Goal: Manage account settings

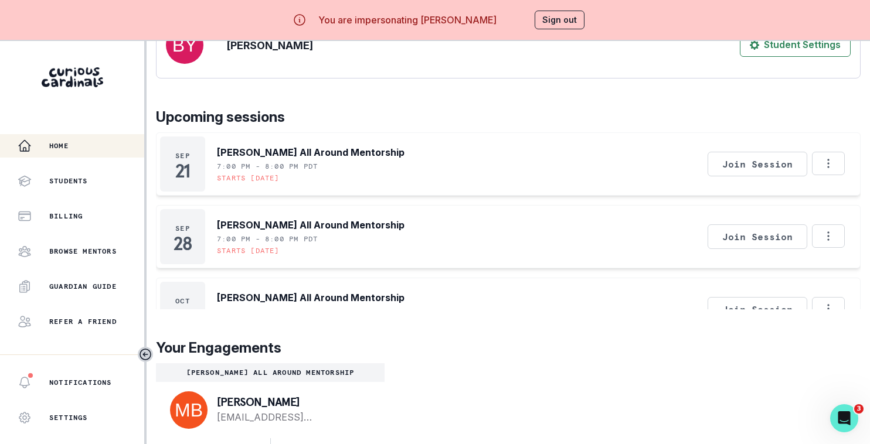
scroll to position [41, 0]
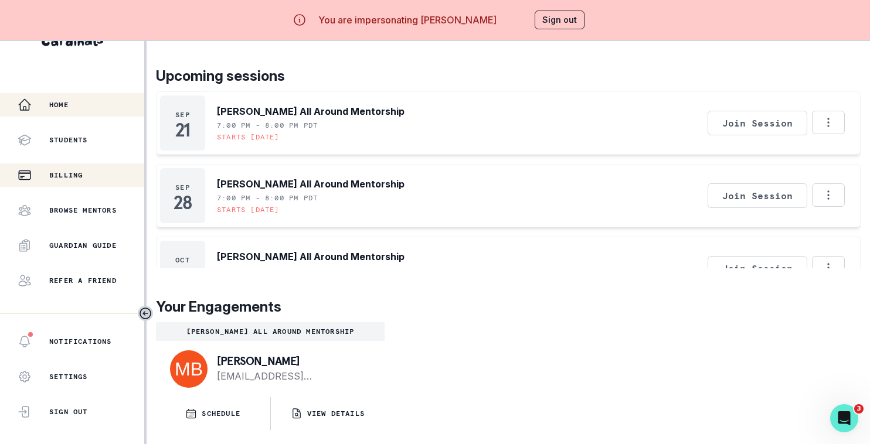
click at [103, 174] on div "Billing" at bounding box center [81, 175] width 127 height 14
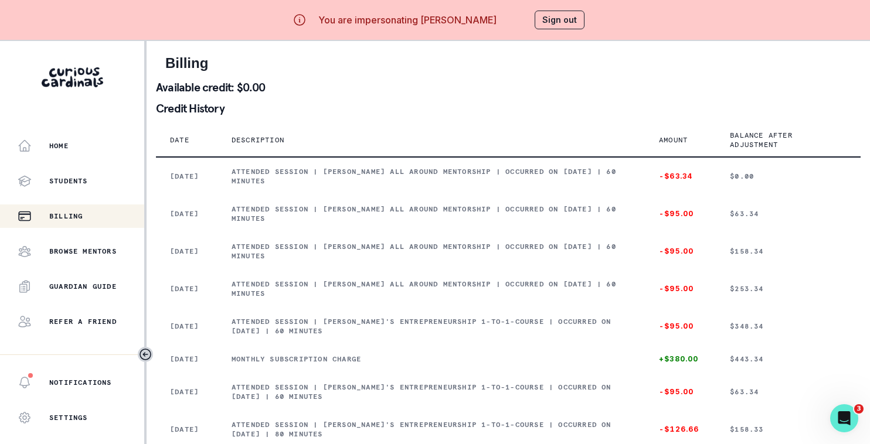
click at [545, 19] on button "Sign out" at bounding box center [560, 20] width 50 height 19
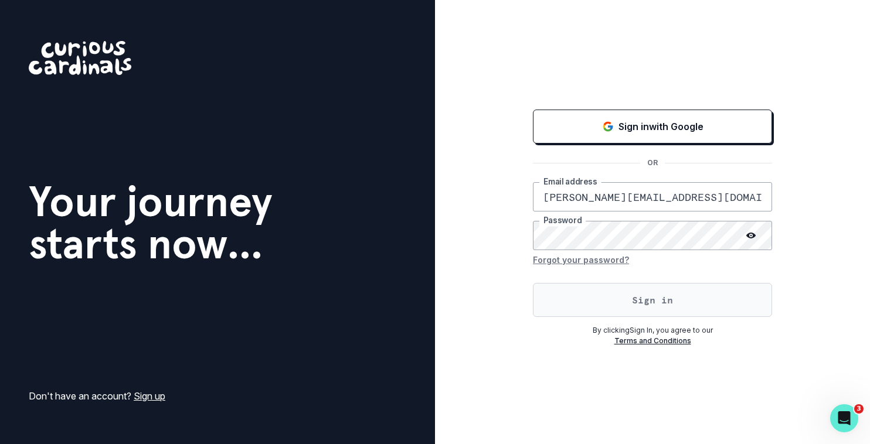
click at [576, 294] on button "Sign in" at bounding box center [652, 300] width 239 height 34
